Goal: Book appointment/travel/reservation

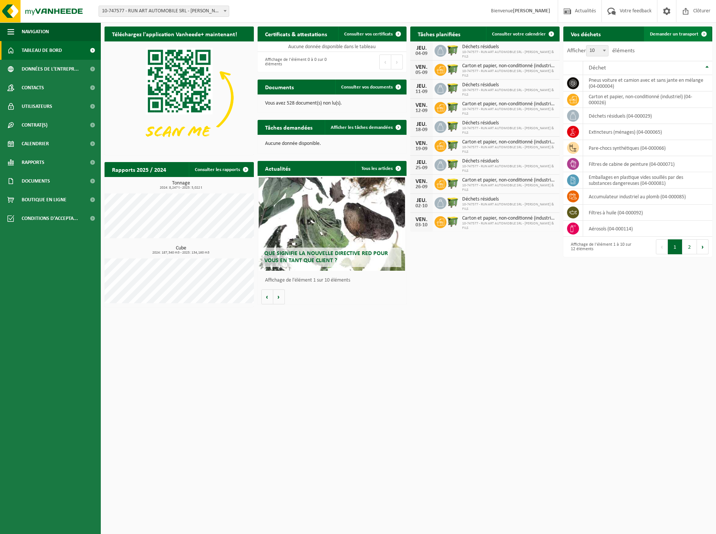
click at [691, 34] on span "Demander un transport" at bounding box center [674, 34] width 49 height 5
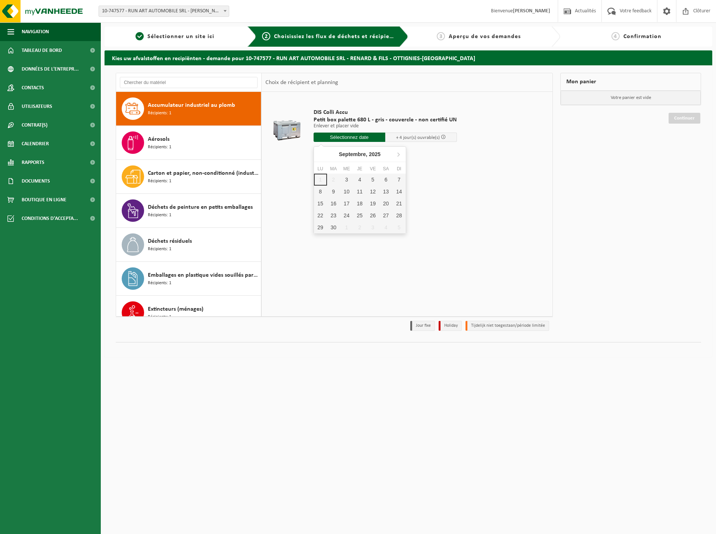
click at [345, 137] on input "text" at bounding box center [350, 137] width 72 height 9
click at [347, 181] on div "3" at bounding box center [346, 180] width 13 height 12
type input "à partir de 2025-09-03"
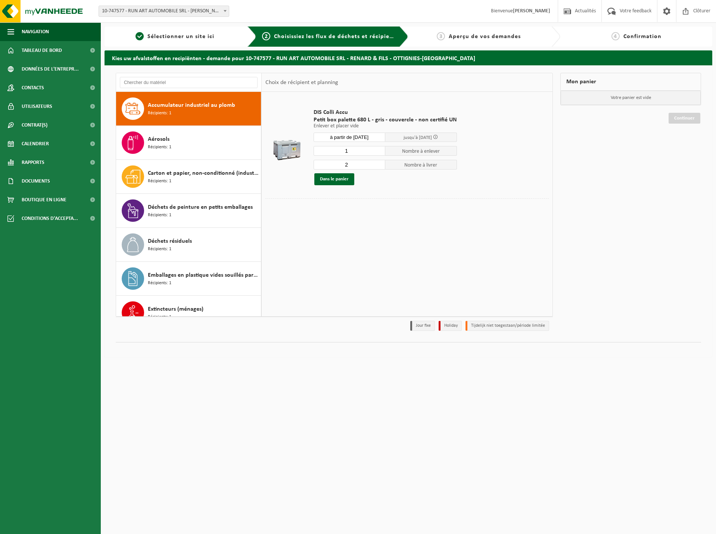
type input "1"
click at [378, 153] on input "1" at bounding box center [350, 151] width 72 height 10
type input "1"
click at [378, 167] on input "1" at bounding box center [350, 165] width 72 height 10
click at [332, 181] on button "Dans le panier" at bounding box center [334, 179] width 40 height 12
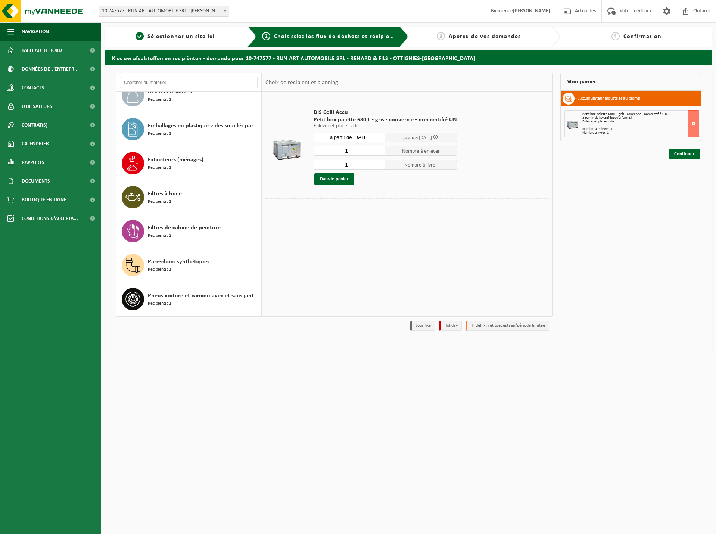
scroll to position [183, 0]
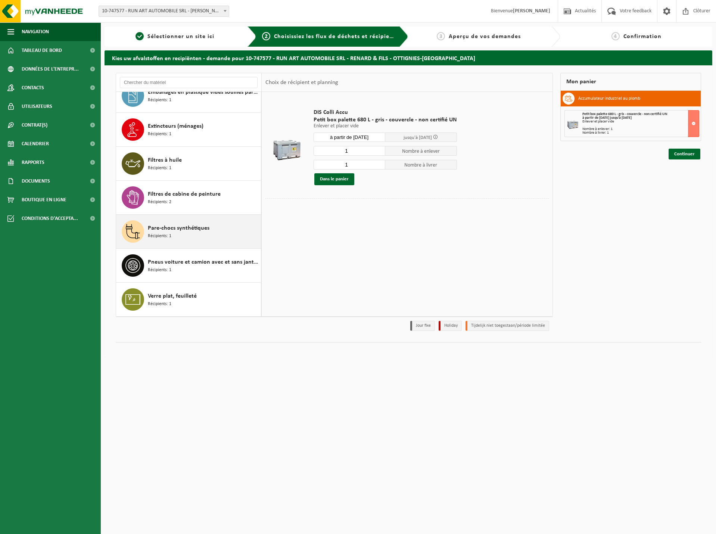
click at [189, 232] on span "Pare-chocs synthétiques" at bounding box center [179, 228] width 62 height 9
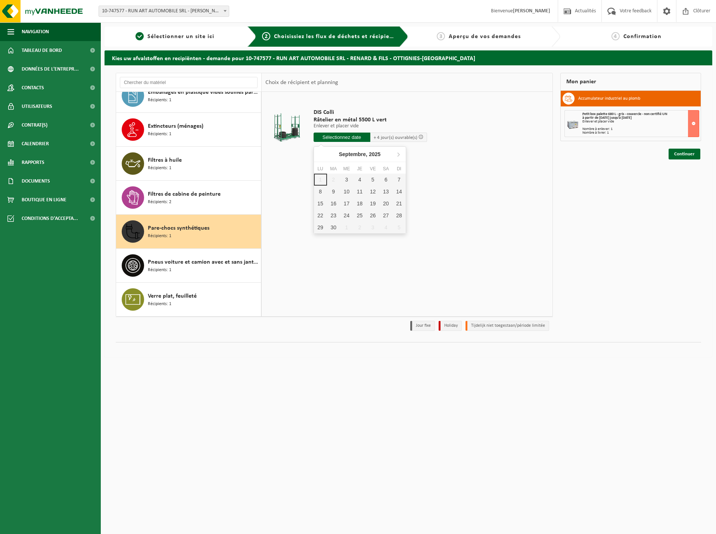
click at [354, 137] on input "text" at bounding box center [342, 137] width 57 height 9
click at [350, 183] on div "3" at bounding box center [346, 180] width 13 height 12
type input "à partir de 2025-09-03"
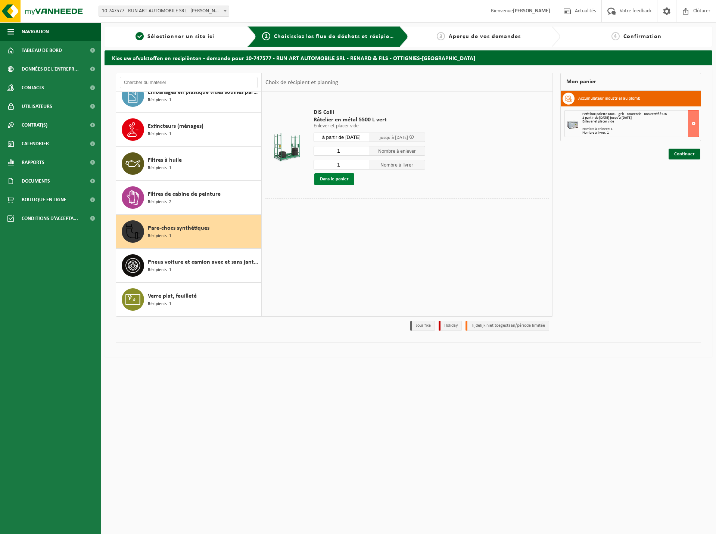
click at [338, 180] on button "Dans le panier" at bounding box center [334, 179] width 40 height 12
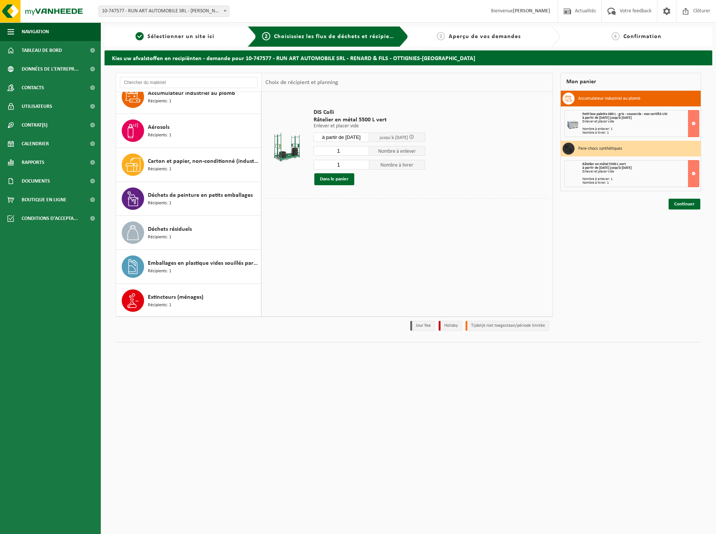
scroll to position [0, 0]
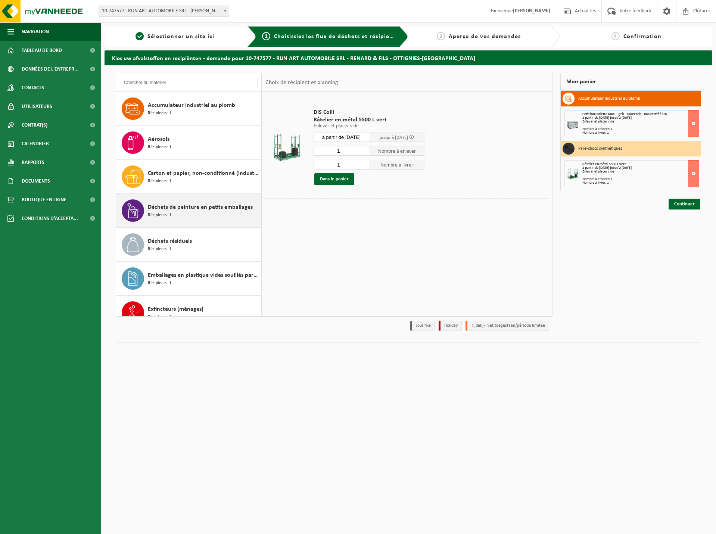
click at [214, 214] on div "Déchets de peinture en petits emballages Récipients: 1" at bounding box center [203, 210] width 111 height 22
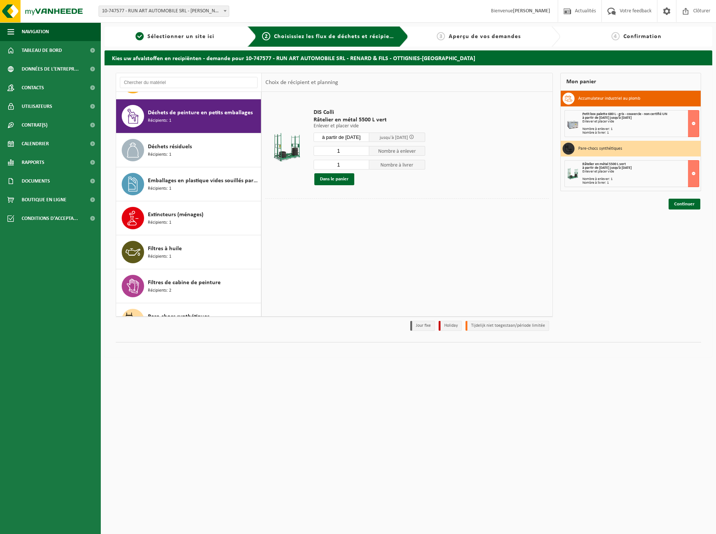
scroll to position [102, 0]
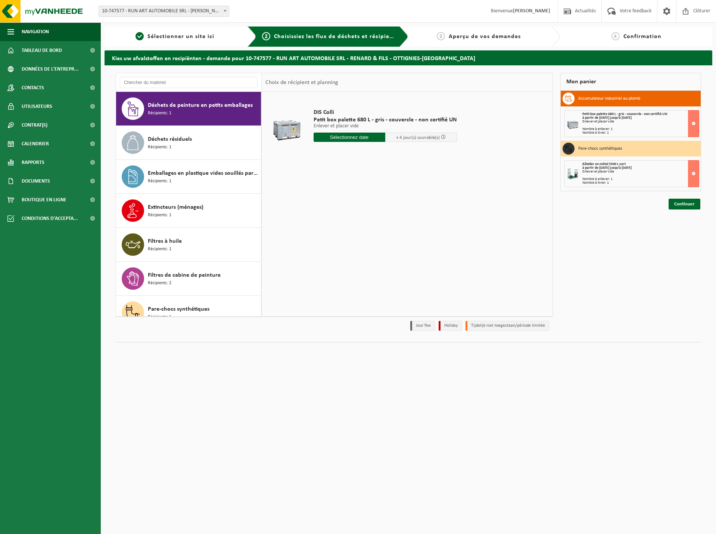
click at [366, 136] on input "text" at bounding box center [350, 137] width 72 height 9
click at [348, 181] on div "3" at bounding box center [346, 180] width 13 height 12
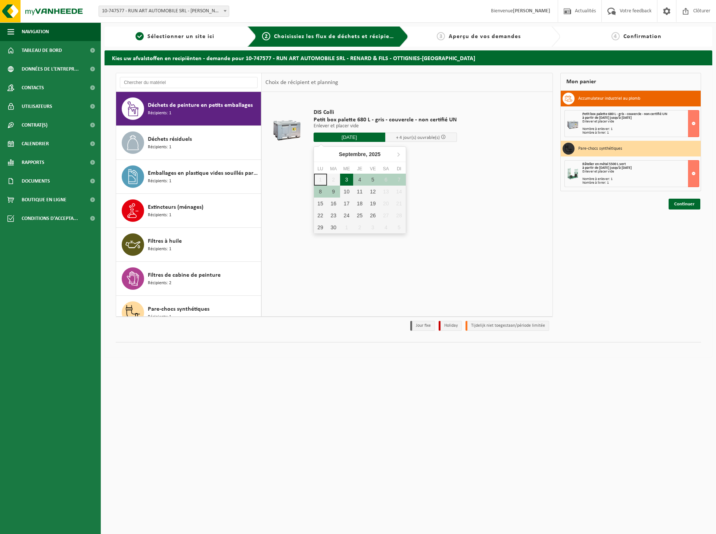
type input "à partir de 2025-09-03"
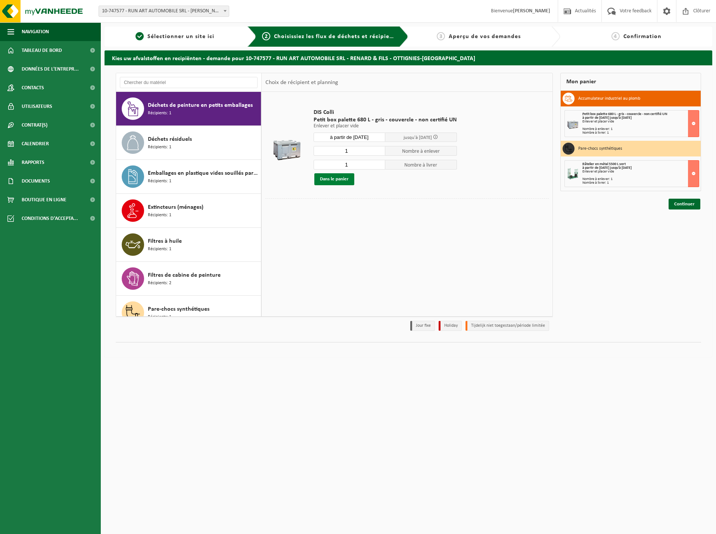
click at [332, 179] on button "Dans le panier" at bounding box center [334, 179] width 40 height 12
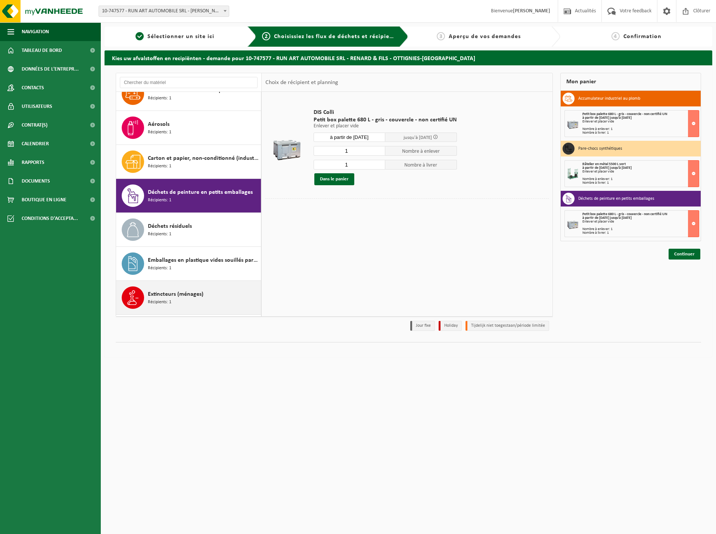
scroll to position [0, 0]
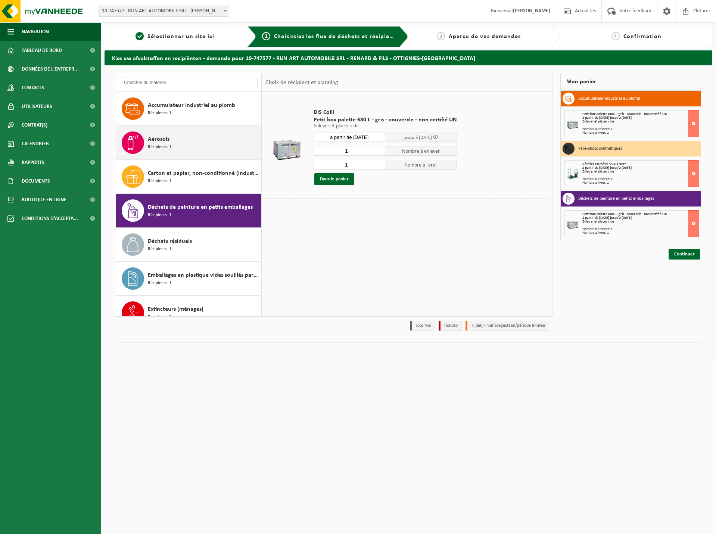
click at [181, 140] on div "Aérosols Récipients: 1" at bounding box center [203, 142] width 111 height 22
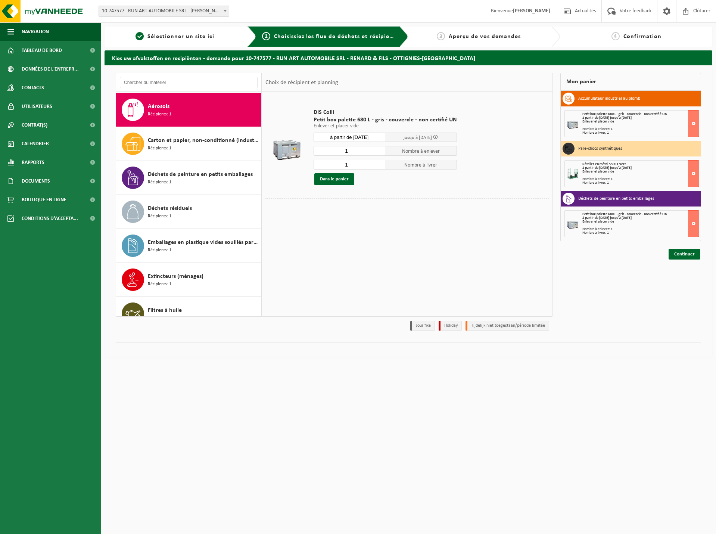
scroll to position [34, 0]
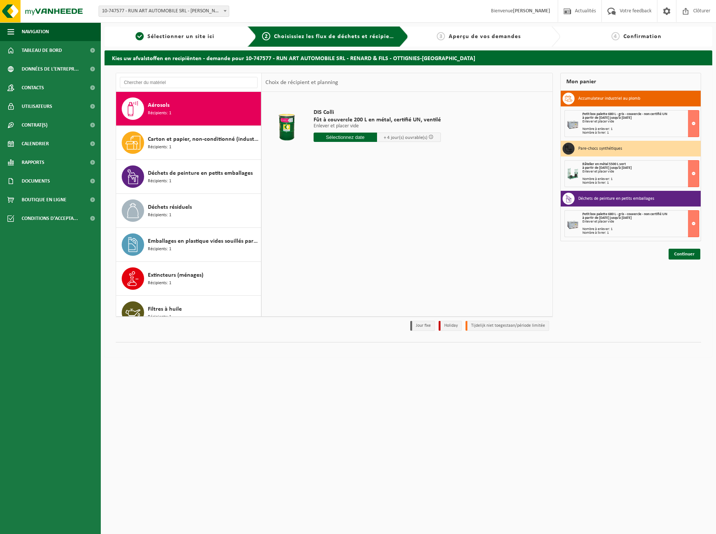
click at [351, 139] on input "text" at bounding box center [346, 137] width 64 height 9
click at [346, 180] on div "3" at bounding box center [346, 180] width 13 height 12
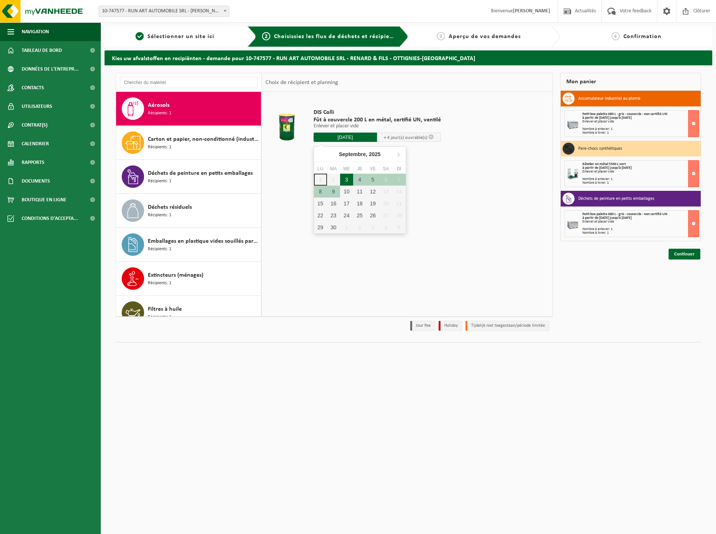
type input "à partir de 2025-09-03"
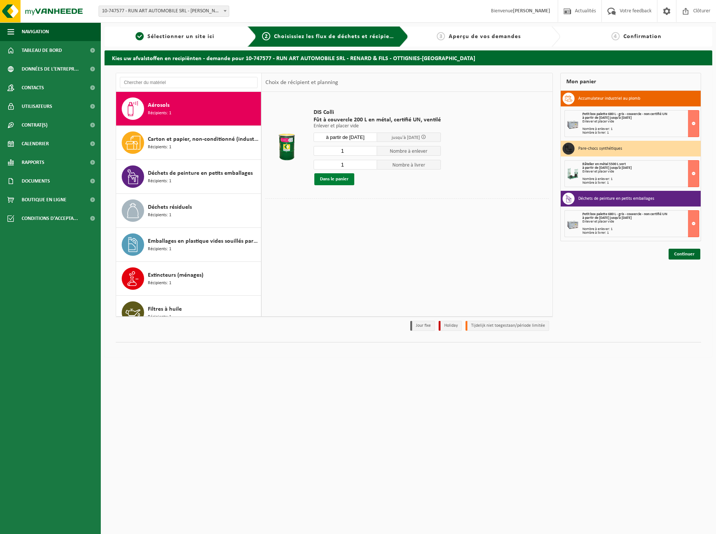
click at [328, 177] on button "Dans le panier" at bounding box center [334, 179] width 40 height 12
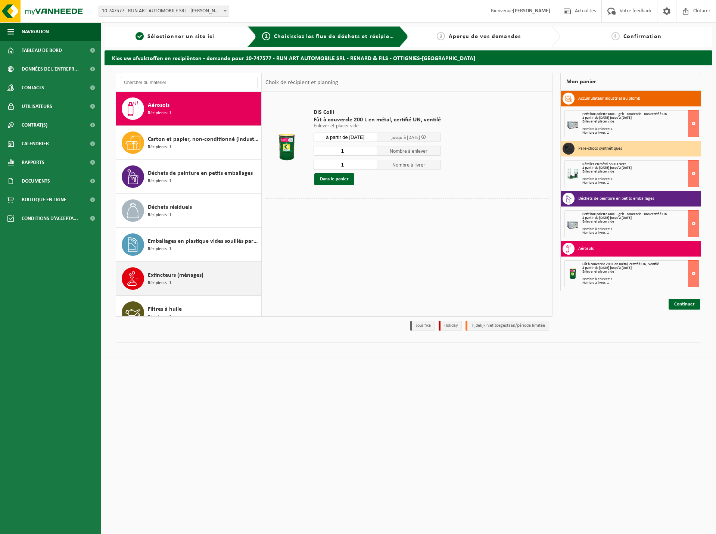
click at [194, 281] on div "Extincteurs (ménages) Récipients: 1" at bounding box center [203, 278] width 111 height 22
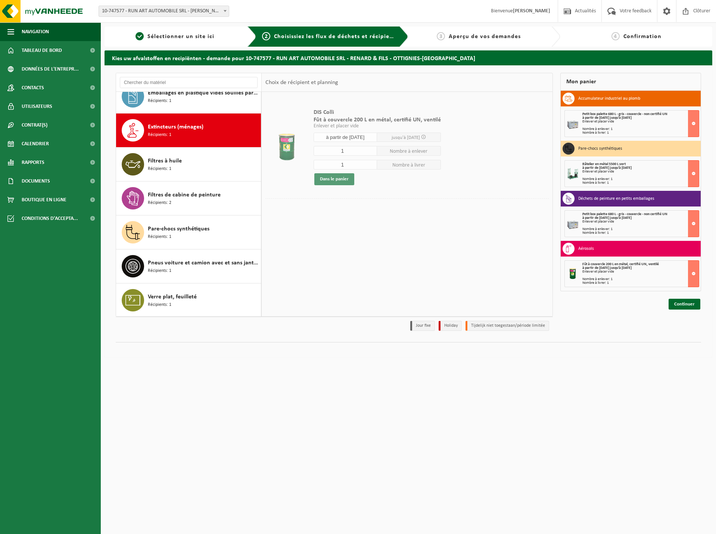
scroll to position [183, 0]
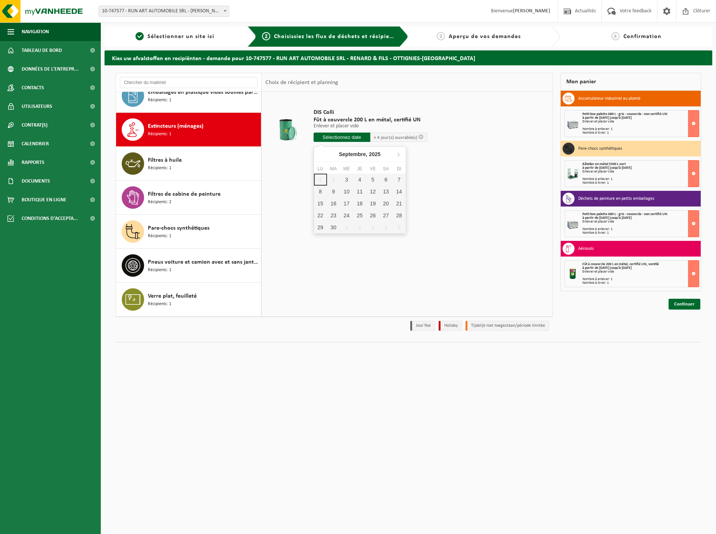
click at [348, 140] on input "text" at bounding box center [342, 137] width 57 height 9
click at [347, 181] on div "3" at bounding box center [346, 180] width 13 height 12
type input "à partir de 2025-09-03"
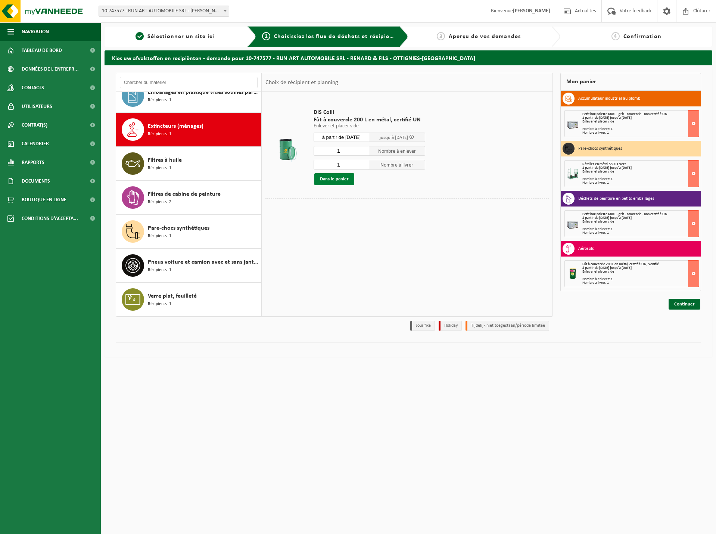
click at [344, 180] on button "Dans le panier" at bounding box center [334, 179] width 40 height 12
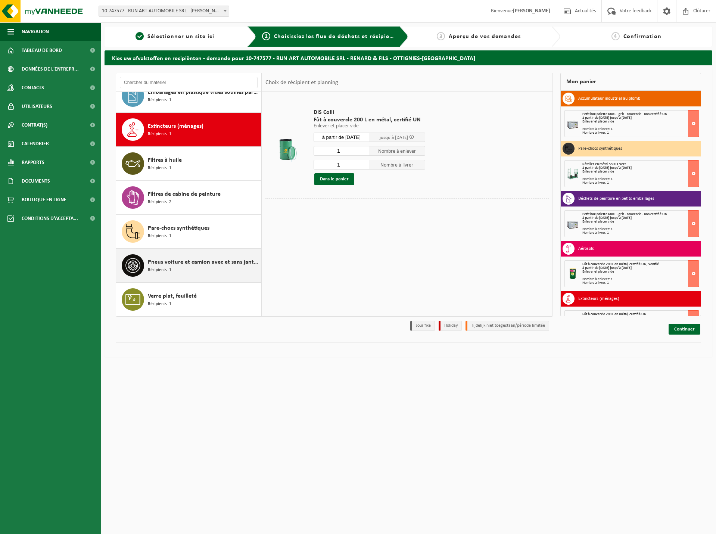
click at [199, 264] on span "Pneus voiture et camion avec et sans jante en mélange" at bounding box center [203, 262] width 111 height 9
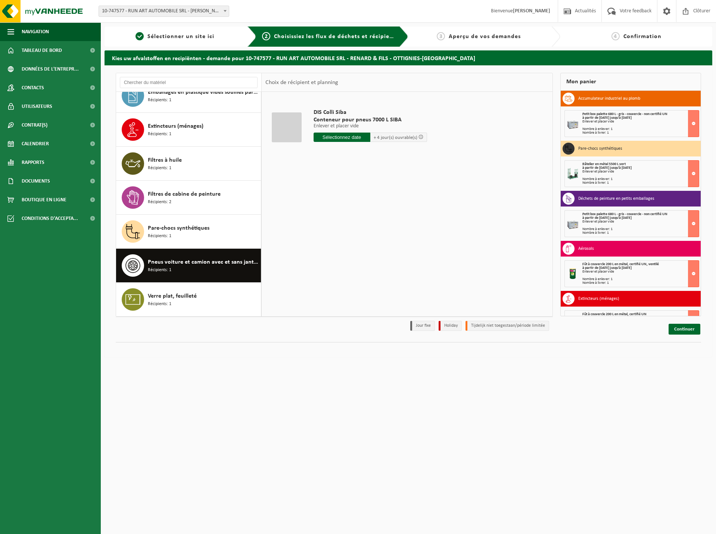
click at [344, 139] on input "text" at bounding box center [342, 137] width 57 height 9
click at [351, 179] on div "3" at bounding box center [346, 180] width 13 height 12
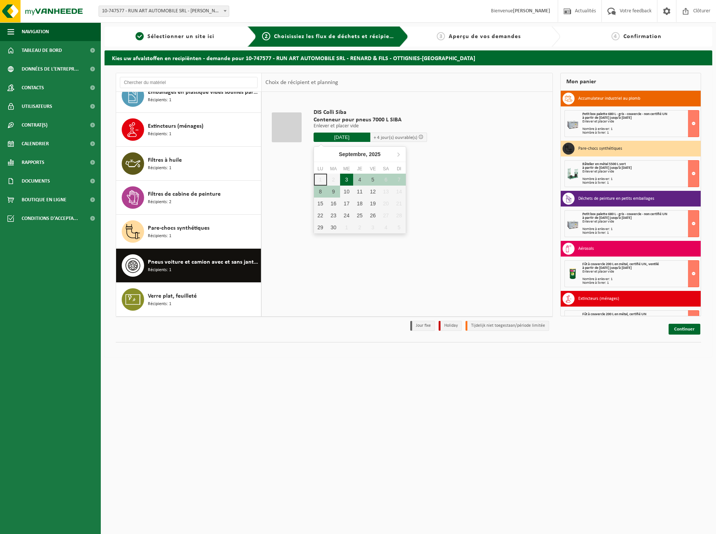
type input "à partir de 2025-09-03"
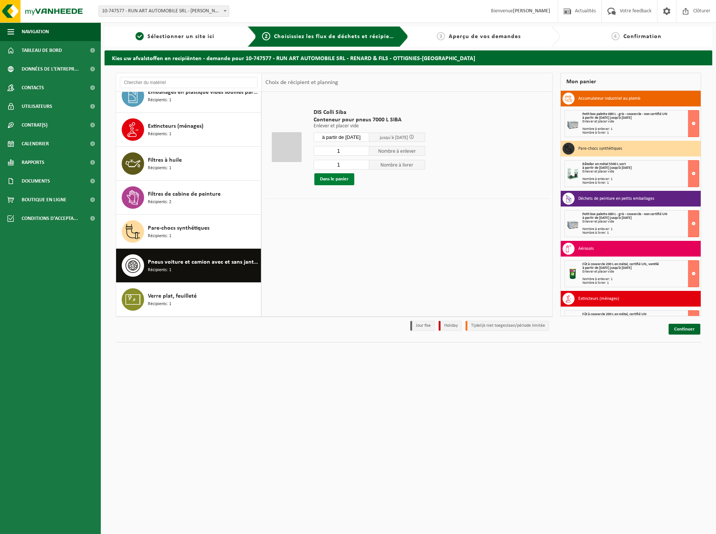
click at [327, 180] on button "Dans le panier" at bounding box center [334, 179] width 40 height 12
click at [682, 329] on link "Continuer" at bounding box center [685, 329] width 32 height 11
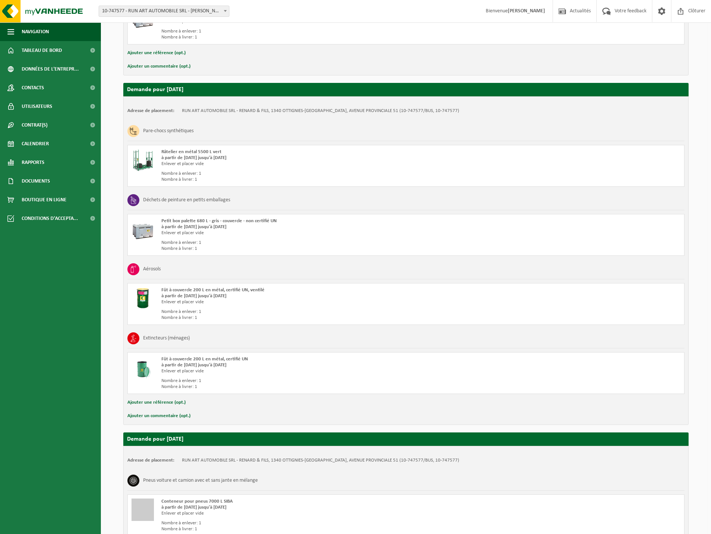
scroll to position [284, 0]
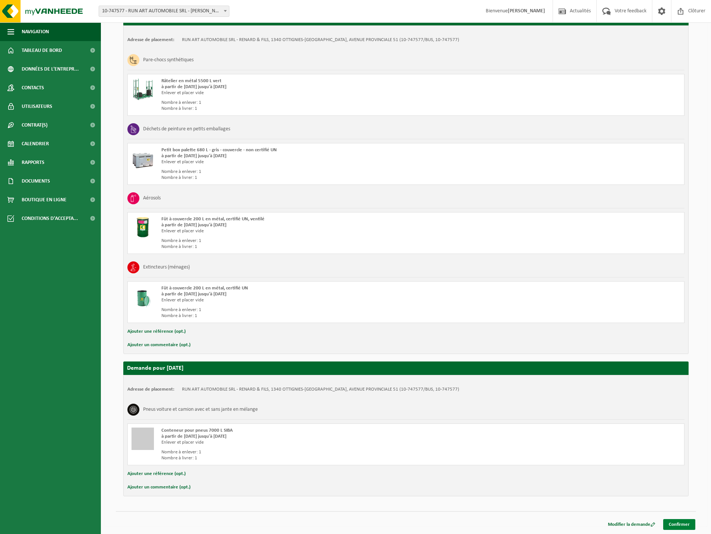
click at [685, 523] on link "Confirmer" at bounding box center [679, 524] width 32 height 11
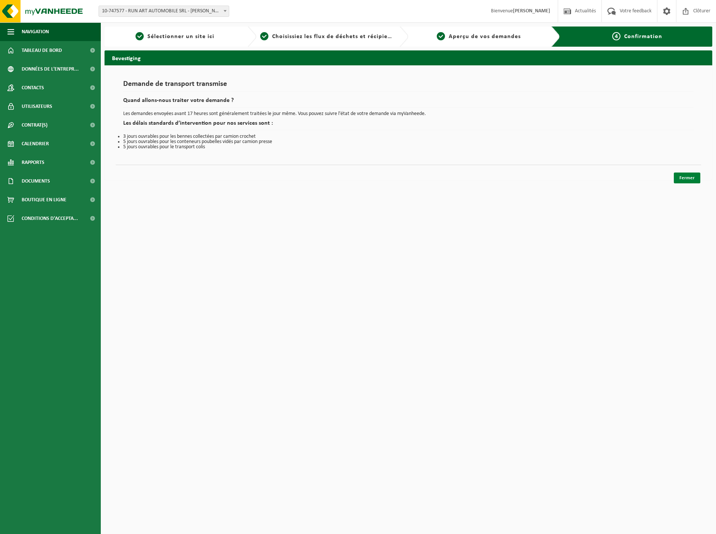
click at [685, 179] on link "Fermer" at bounding box center [687, 178] width 27 height 11
